Goal: Information Seeking & Learning: Learn about a topic

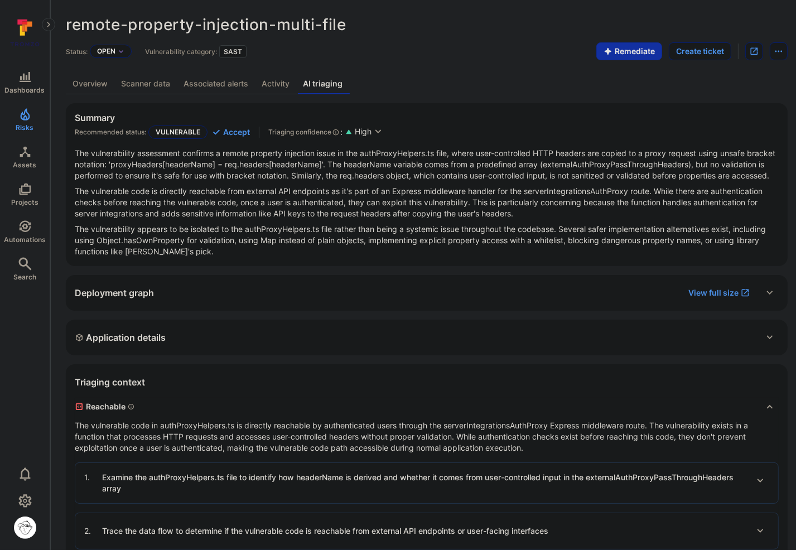
click at [366, 219] on p "The vulnerable code is directly reachable from external API endpoints as it's p…" at bounding box center [427, 202] width 704 height 33
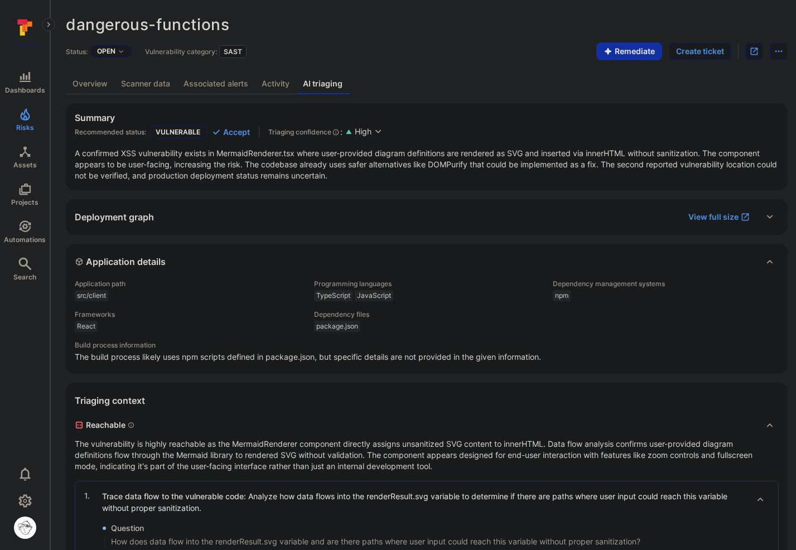
scroll to position [9, 0]
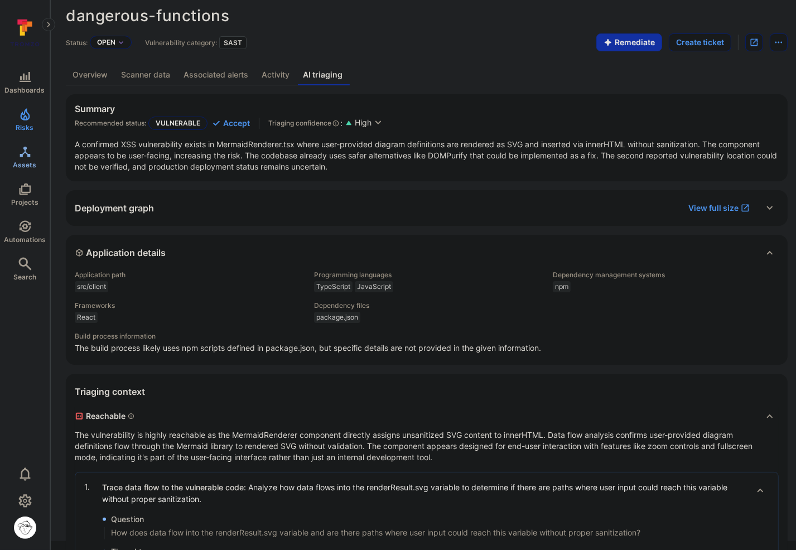
click at [35, 155] on link "Assets" at bounding box center [25, 157] width 50 height 33
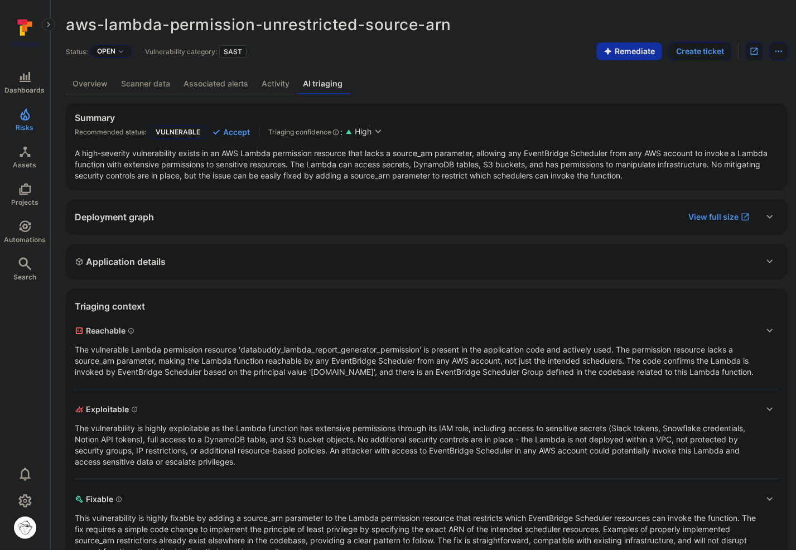
click at [266, 84] on link "Activity" at bounding box center [275, 84] width 41 height 21
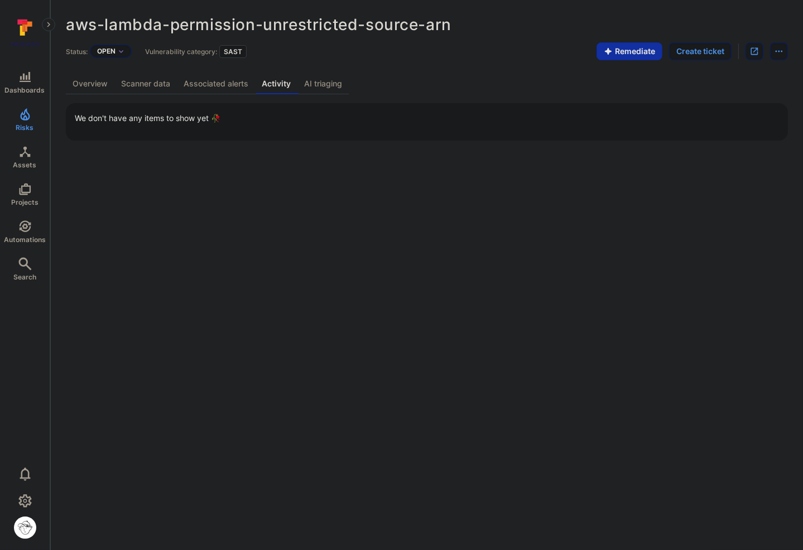
click at [239, 86] on link "Associated alerts" at bounding box center [216, 84] width 78 height 21
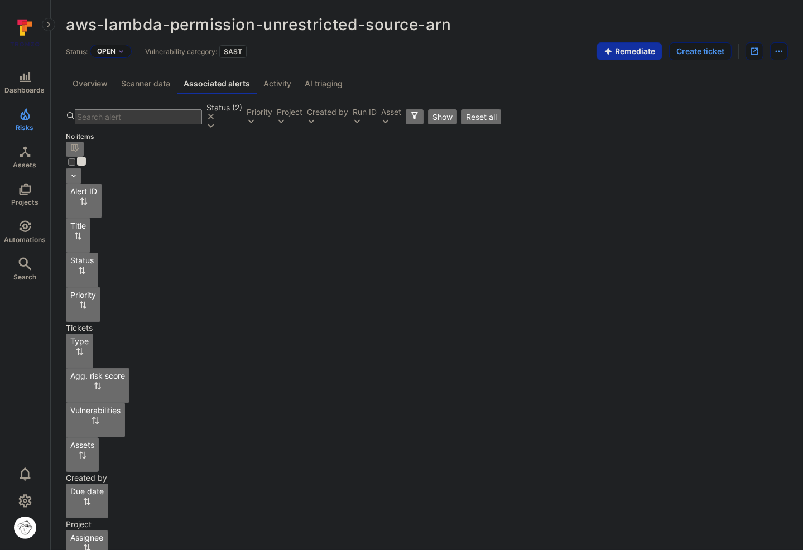
click at [152, 88] on link "Scanner data" at bounding box center [145, 84] width 62 height 21
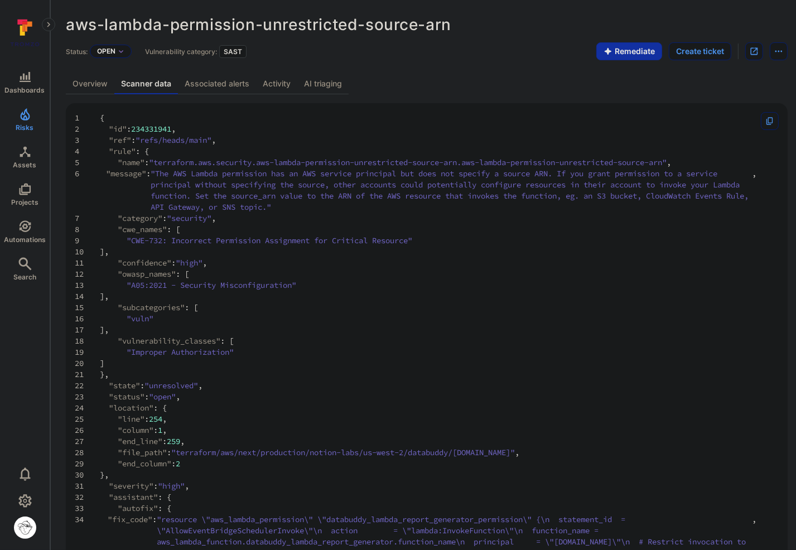
click at [80, 86] on link "Overview" at bounding box center [90, 84] width 49 height 21
